Goal: Transaction & Acquisition: Purchase product/service

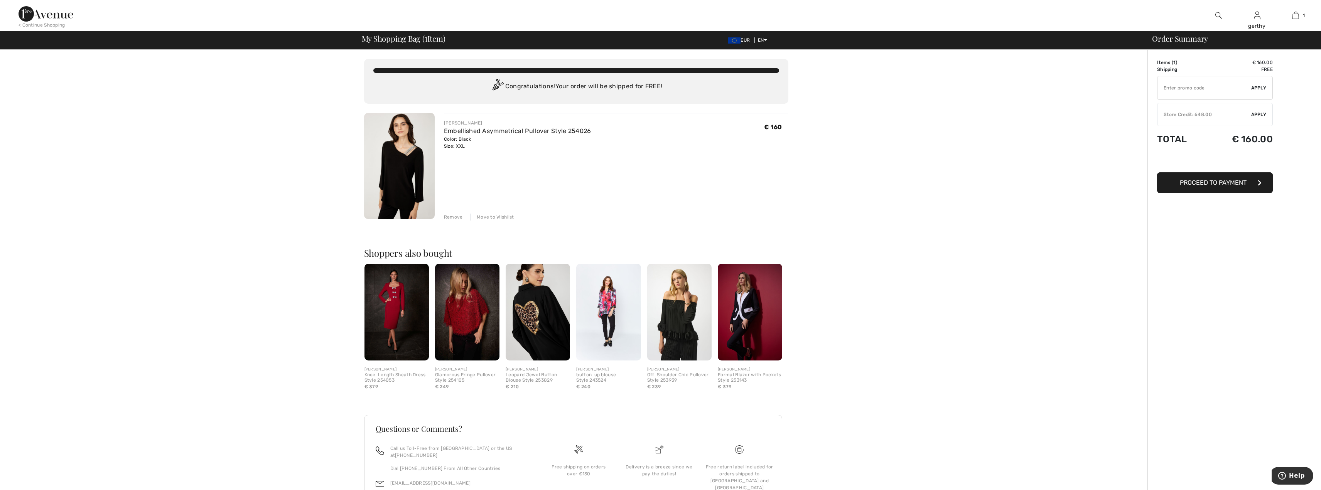
click at [1217, 112] on div "Store Credit: 648.00" at bounding box center [1205, 114] width 94 height 7
click at [1232, 169] on span "Proceed to Summary" at bounding box center [1213, 169] width 69 height 7
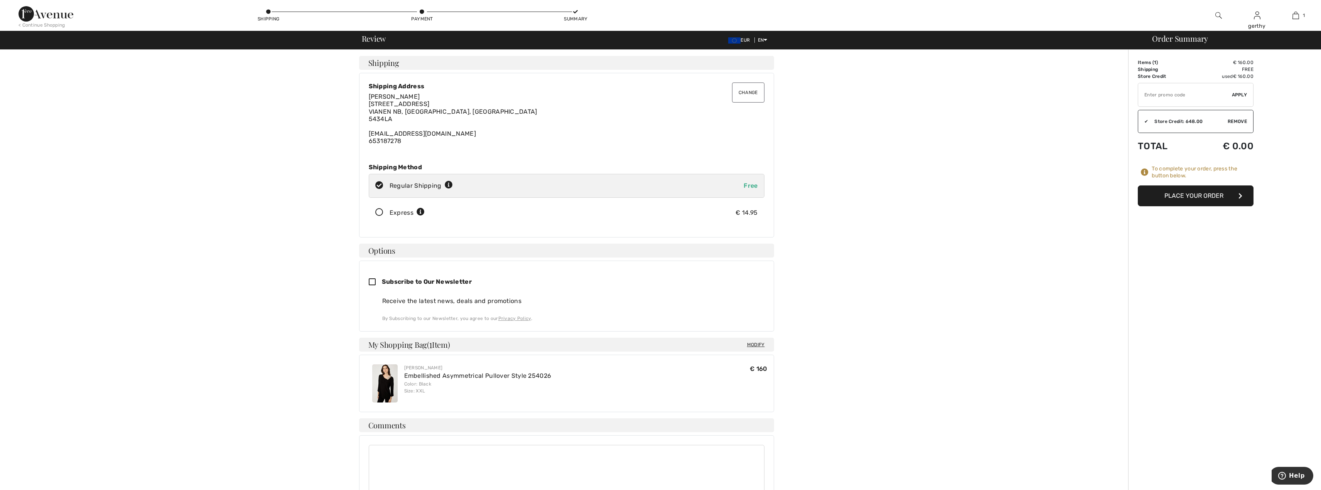
click at [1212, 198] on button "Place Your Order" at bounding box center [1196, 196] width 116 height 21
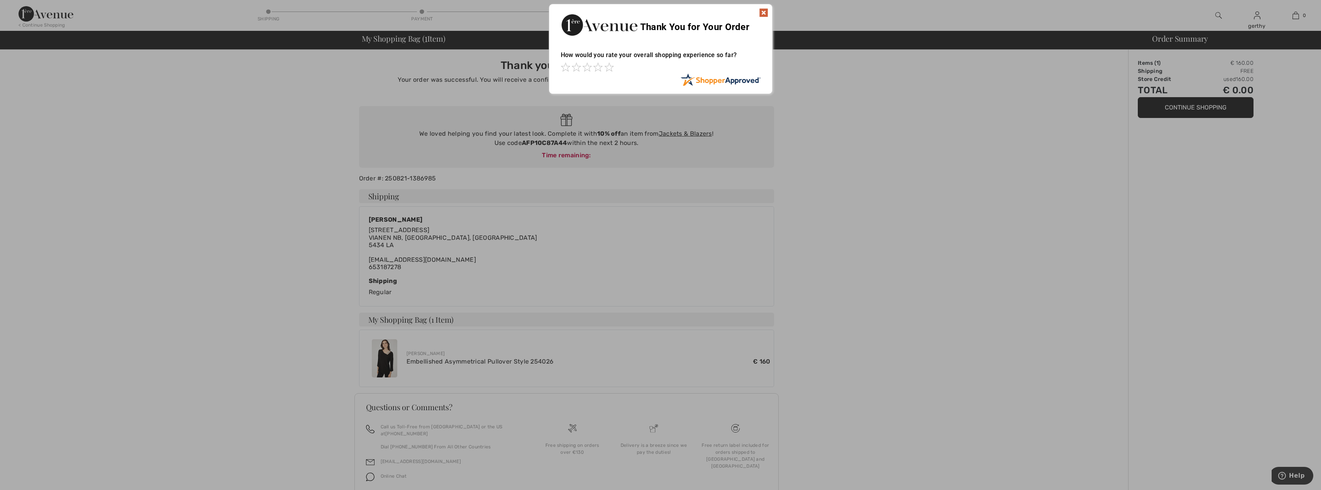
click at [764, 14] on img at bounding box center [763, 12] width 9 height 9
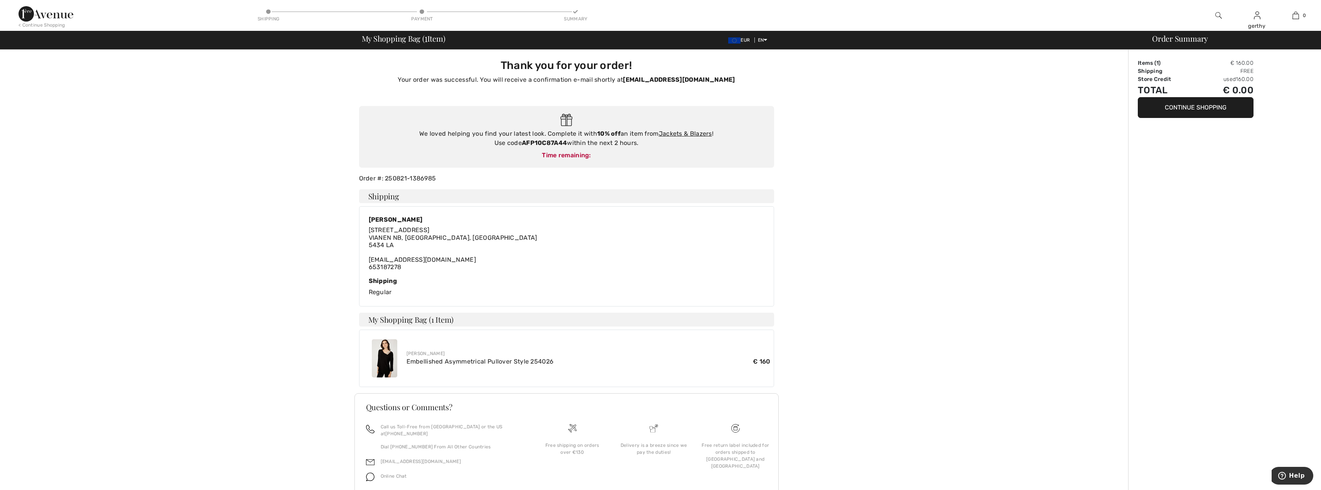
click at [271, 78] on div "Thank you for your order! Your order was successful. You will receive a confirm…" at bounding box center [567, 286] width 1124 height 472
click at [54, 18] on img at bounding box center [46, 13] width 55 height 15
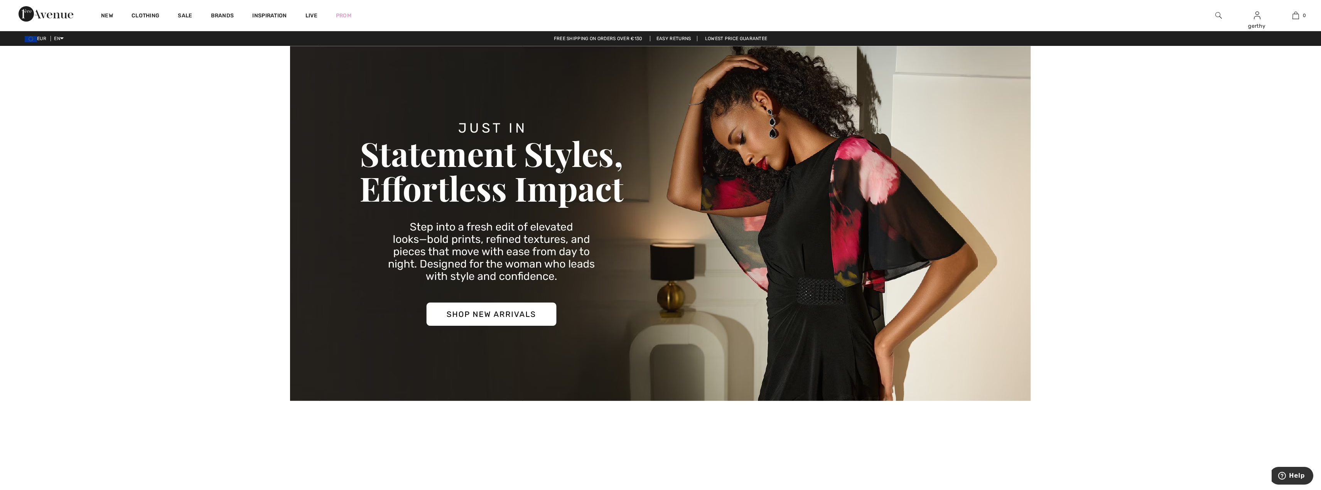
click at [506, 323] on img at bounding box center [660, 223] width 741 height 355
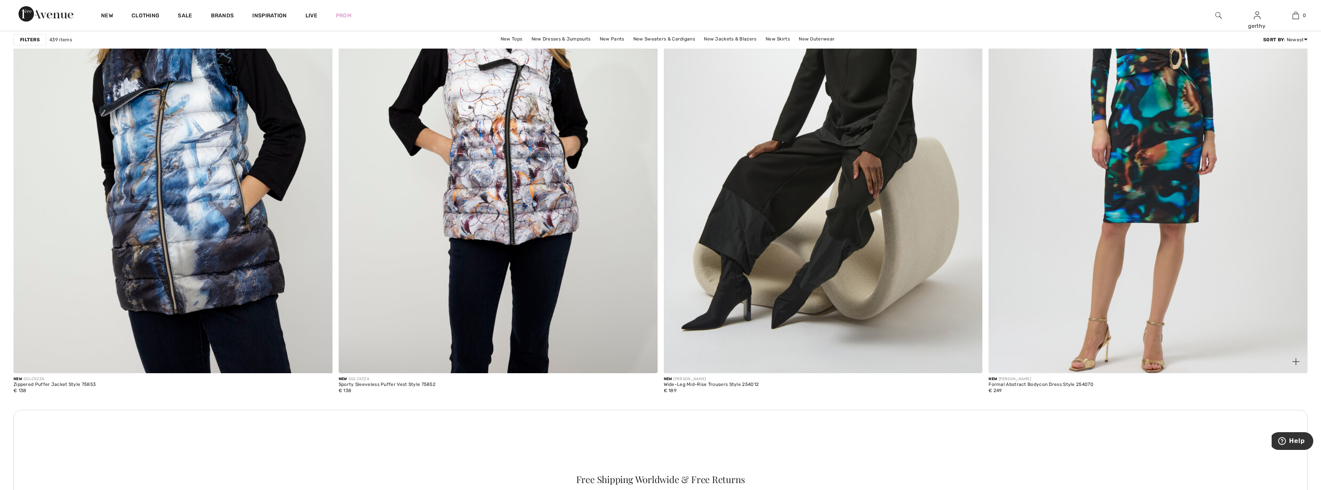
scroll to position [1852, 0]
